Goal: Navigation & Orientation: Find specific page/section

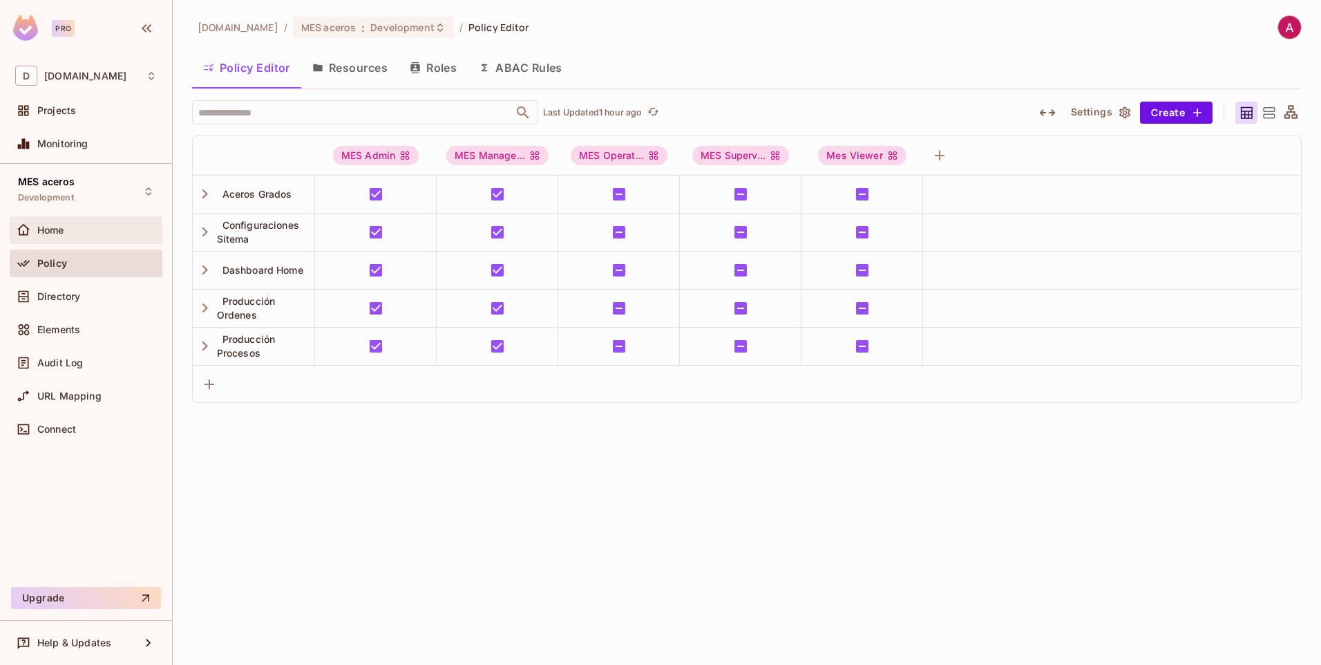
click at [55, 231] on span "Home" at bounding box center [50, 230] width 27 height 11
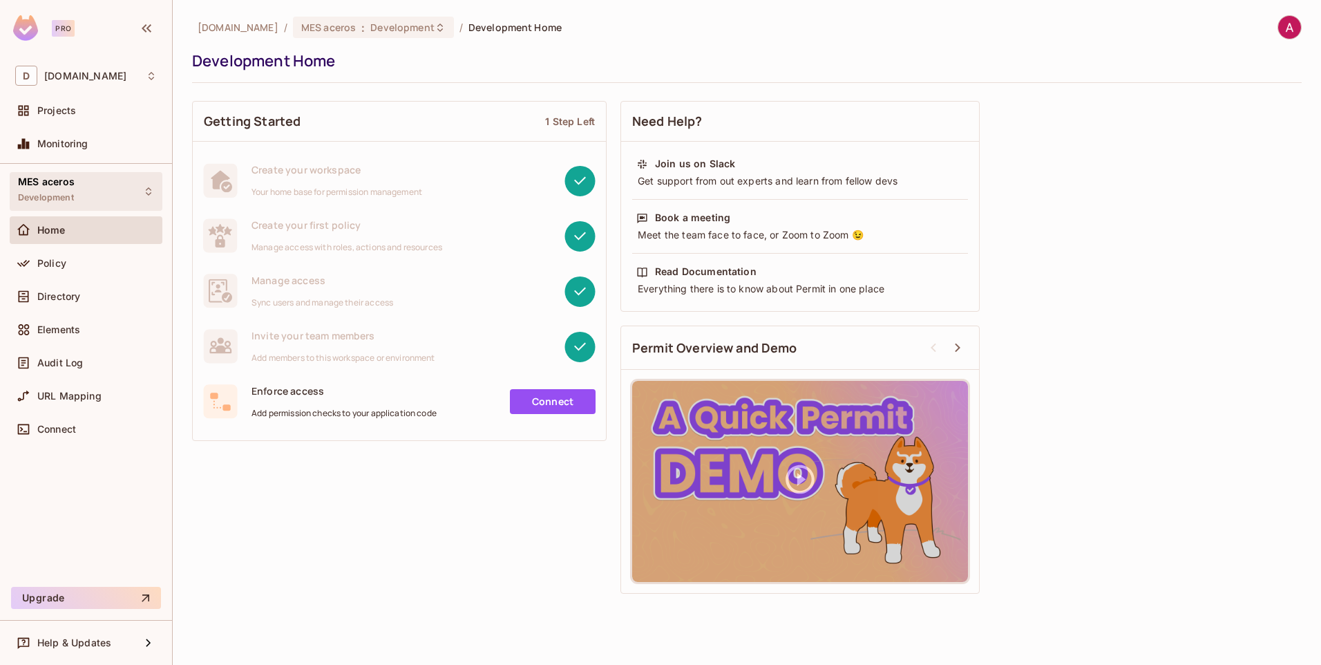
click at [48, 190] on div "MES aceros Development" at bounding box center [46, 191] width 57 height 30
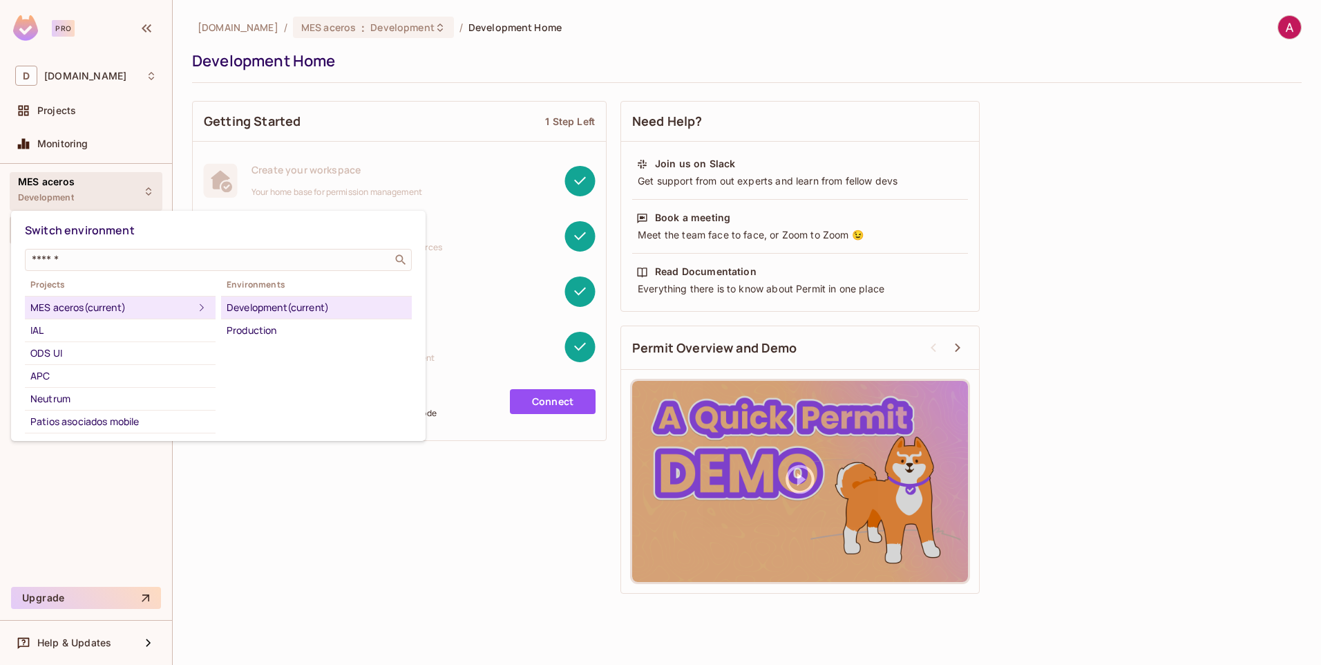
click at [81, 107] on div at bounding box center [660, 332] width 1321 height 665
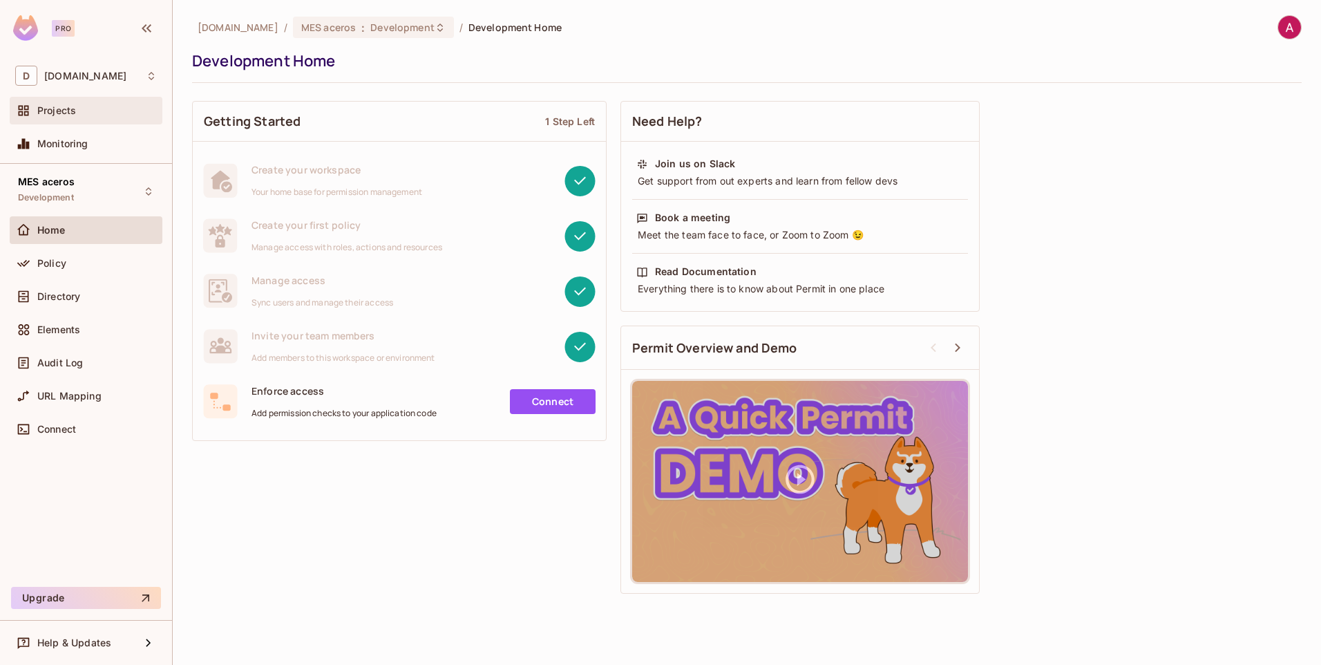
click at [58, 111] on span "Projects" at bounding box center [56, 110] width 39 height 11
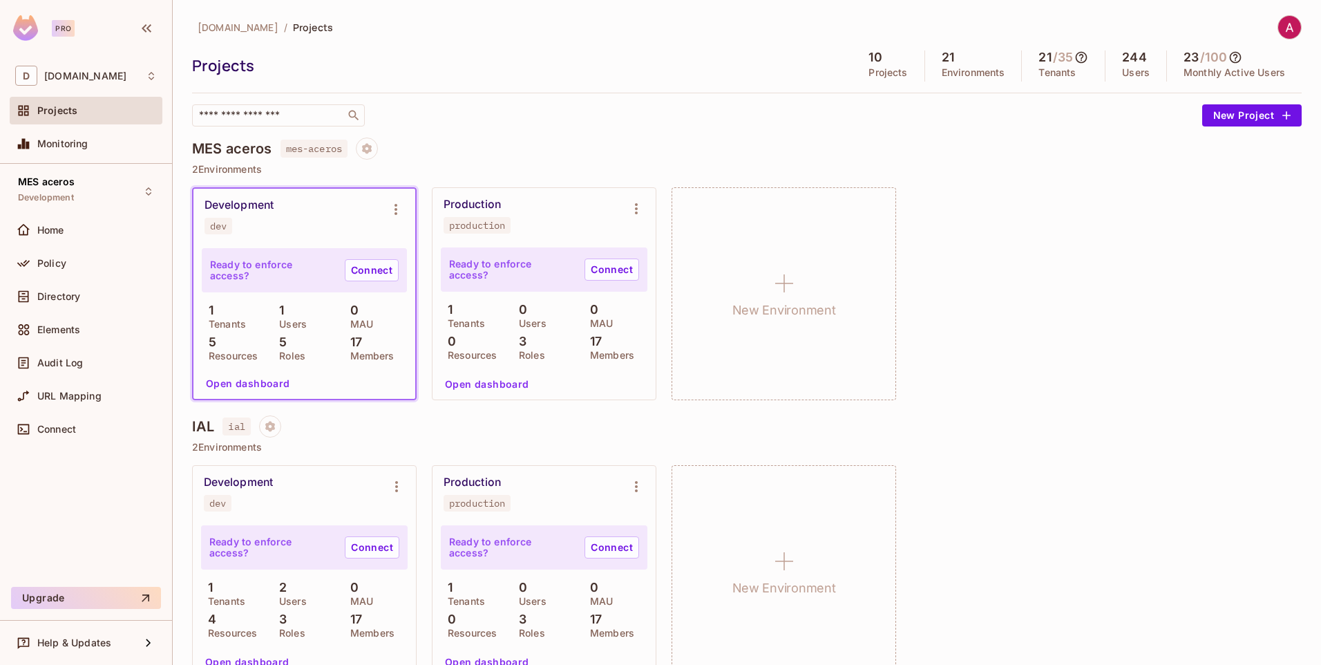
click at [1266, 403] on div "MES aceros mes-aceros 2 Environments Development dev Ready to enforce access? C…" at bounding box center [747, 276] width 1110 height 278
click at [55, 296] on span "Directory" at bounding box center [58, 296] width 43 height 11
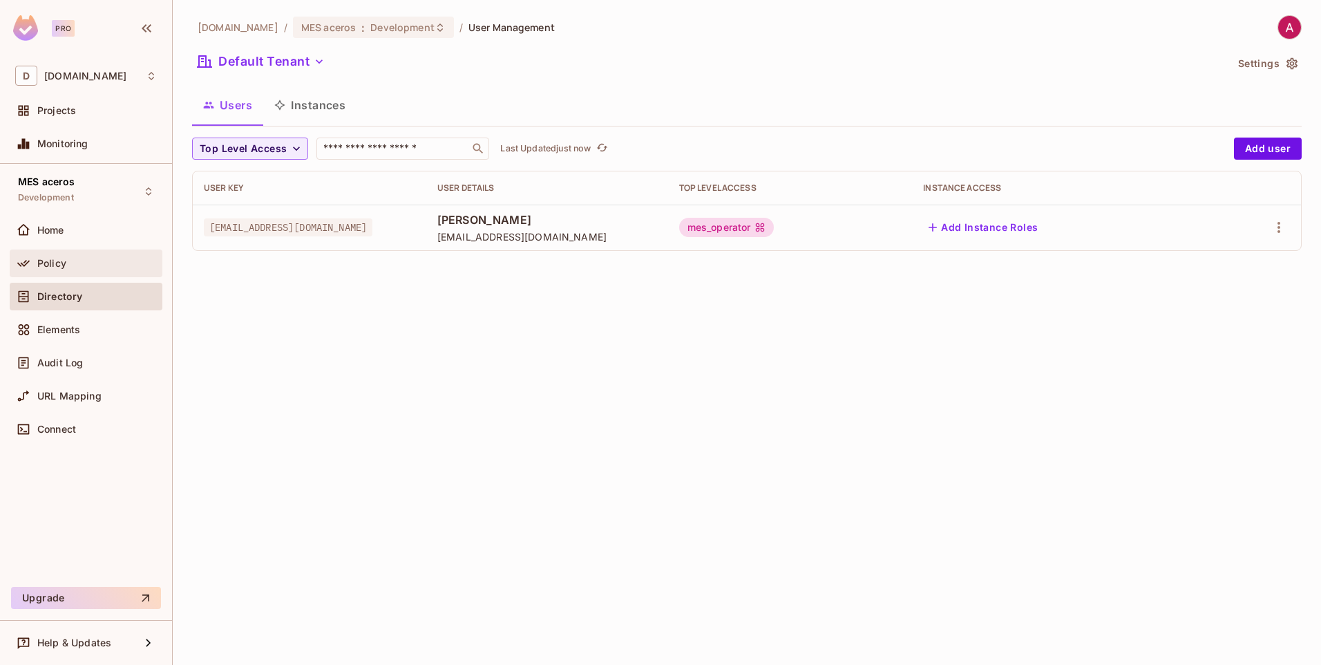
click at [51, 262] on span "Policy" at bounding box center [51, 263] width 29 height 11
